Goal: Task Accomplishment & Management: Manage account settings

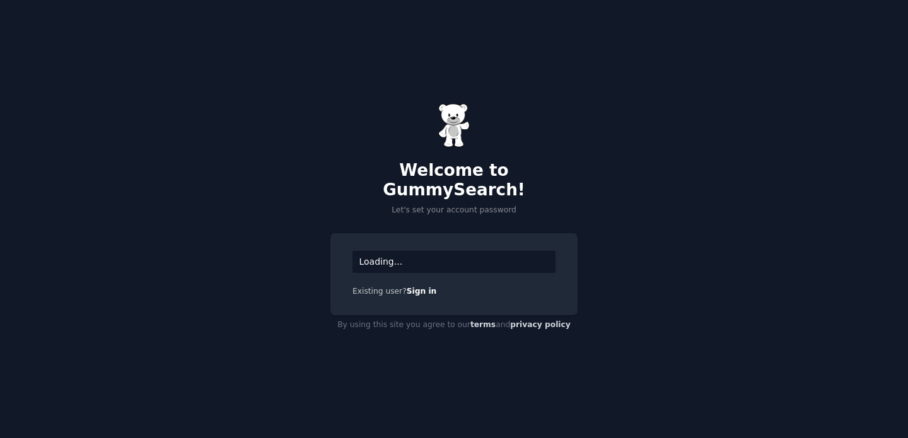
click at [392, 254] on div "Loading..." at bounding box center [453, 262] width 203 height 22
click at [433, 255] on div "Loading..." at bounding box center [453, 262] width 203 height 22
click at [379, 251] on div "Loading..." at bounding box center [453, 262] width 203 height 22
click at [380, 257] on div "Loading..." at bounding box center [453, 262] width 203 height 22
click at [446, 205] on p "Let's set your account password" at bounding box center [453, 210] width 247 height 11
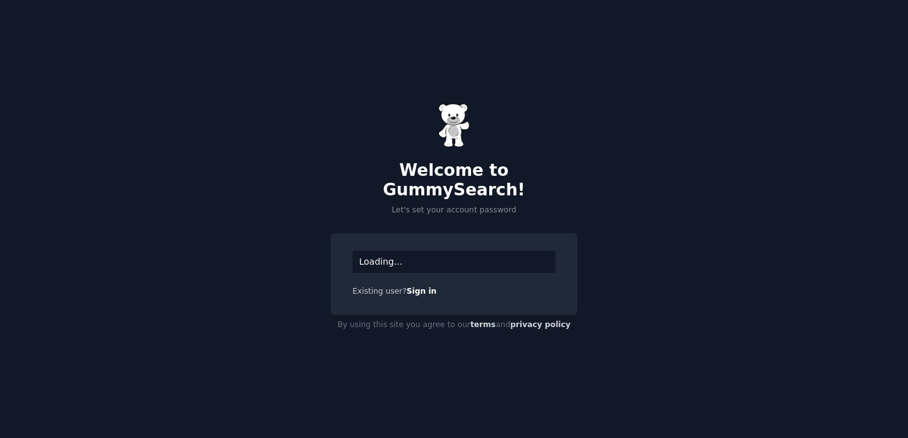
click at [371, 260] on div "Loading..." at bounding box center [453, 262] width 203 height 22
click at [427, 287] on link "Sign in" at bounding box center [422, 291] width 30 height 9
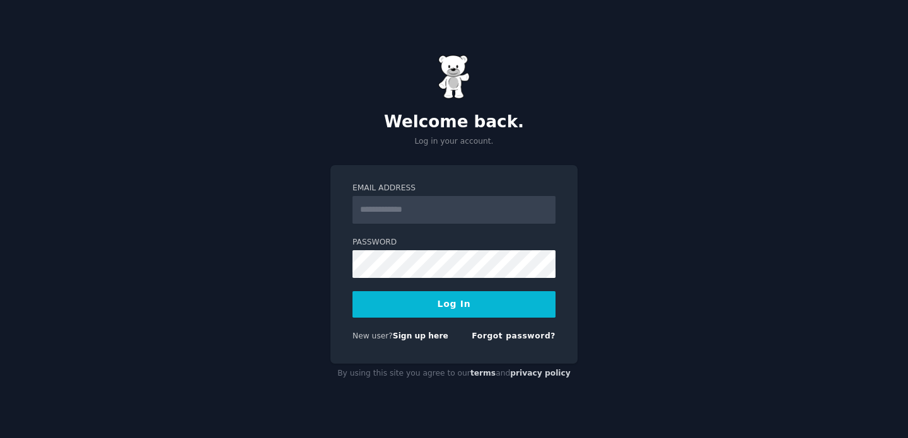
click at [419, 210] on input "Email Address" at bounding box center [453, 210] width 203 height 28
click at [356, 289] on form "Email Address Password Log In New user? Sign up here Forgot password?" at bounding box center [453, 265] width 203 height 164
click at [487, 332] on link "Forgot password?" at bounding box center [514, 336] width 84 height 9
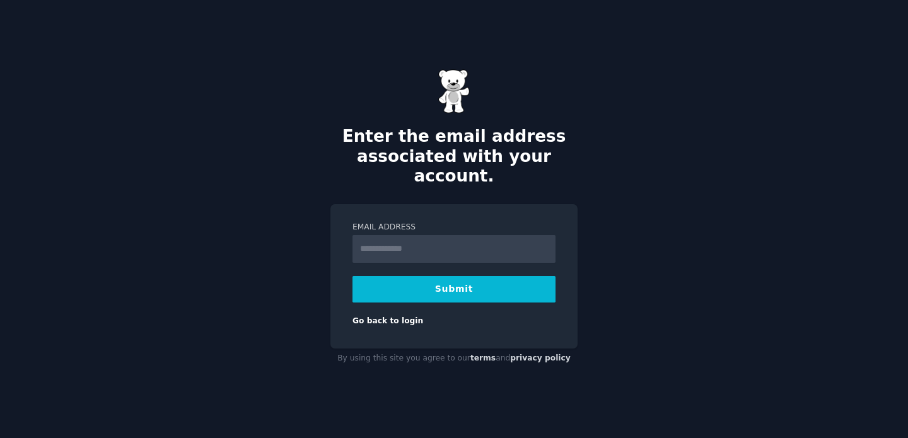
click at [402, 235] on input "Email Address" at bounding box center [453, 249] width 203 height 28
type input "**********"
click at [429, 278] on button "Submit" at bounding box center [453, 289] width 203 height 26
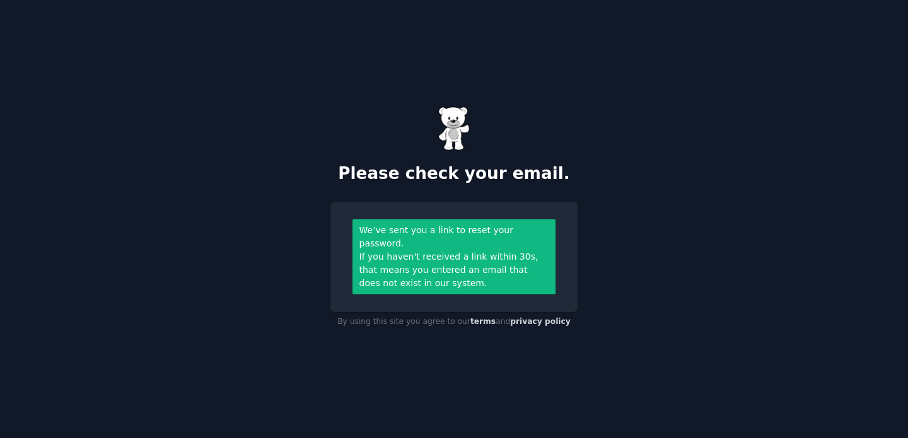
click at [373, 277] on div "If you haven't received a link within 30s, that means you entered an email that…" at bounding box center [454, 270] width 190 height 40
